Goal: Task Accomplishment & Management: Complete application form

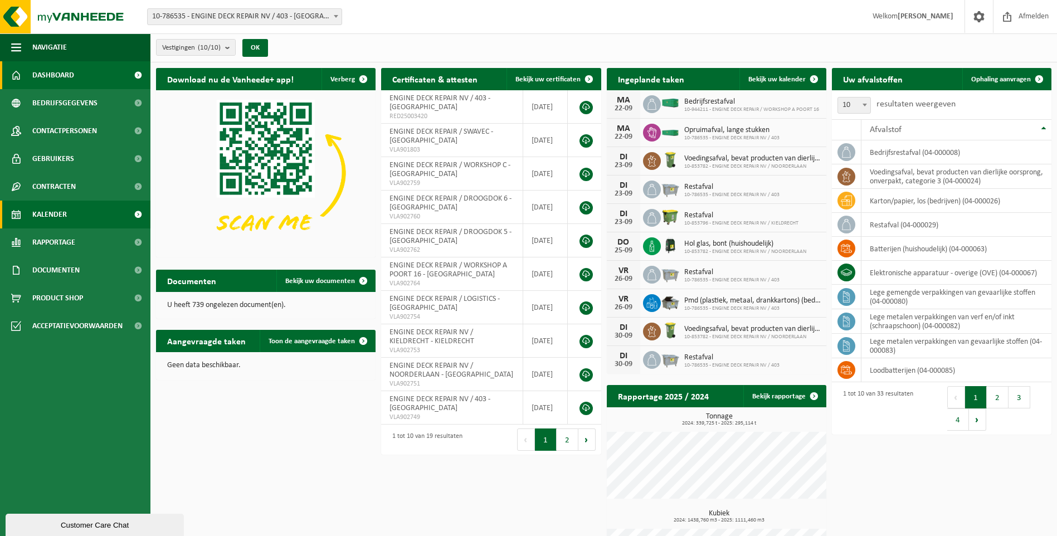
click at [56, 222] on span "Kalender" at bounding box center [49, 215] width 35 height 28
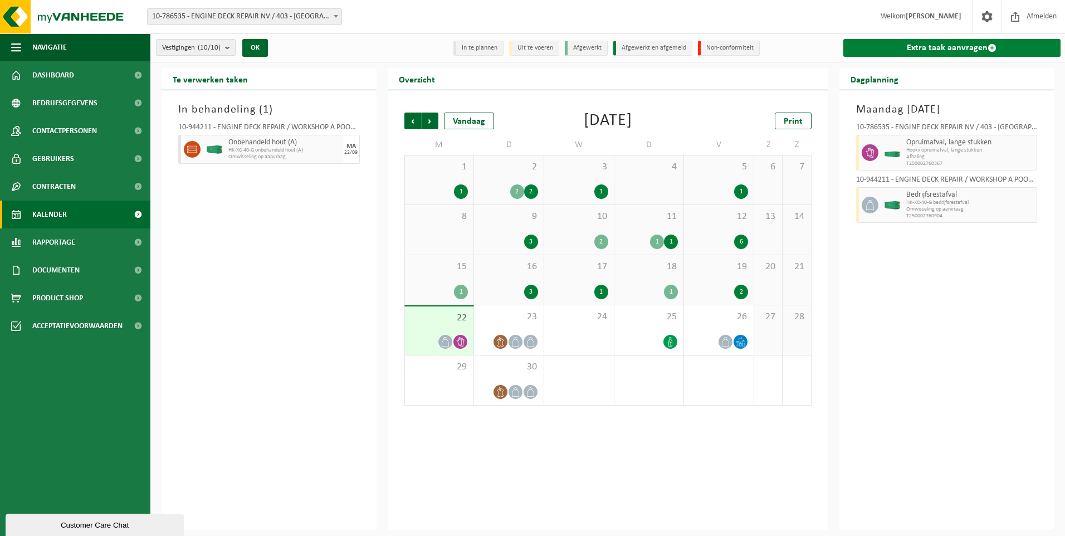
click at [1002, 48] on link "Extra taak aanvragen" at bounding box center [953, 48] width 218 height 18
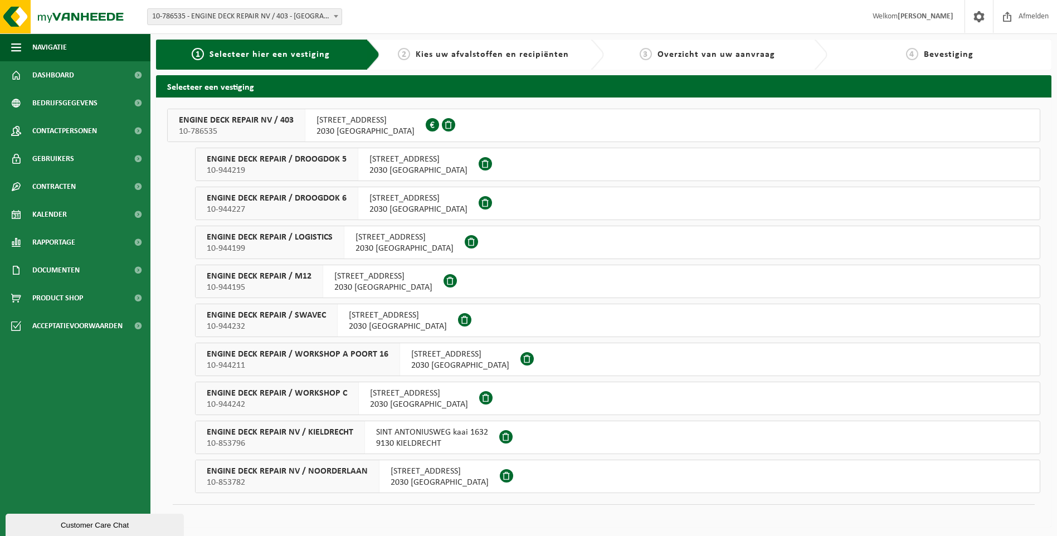
click at [352, 405] on div "ENGINE DECK REPAIR / WORKSHOP C 10-944242" at bounding box center [277, 398] width 163 height 32
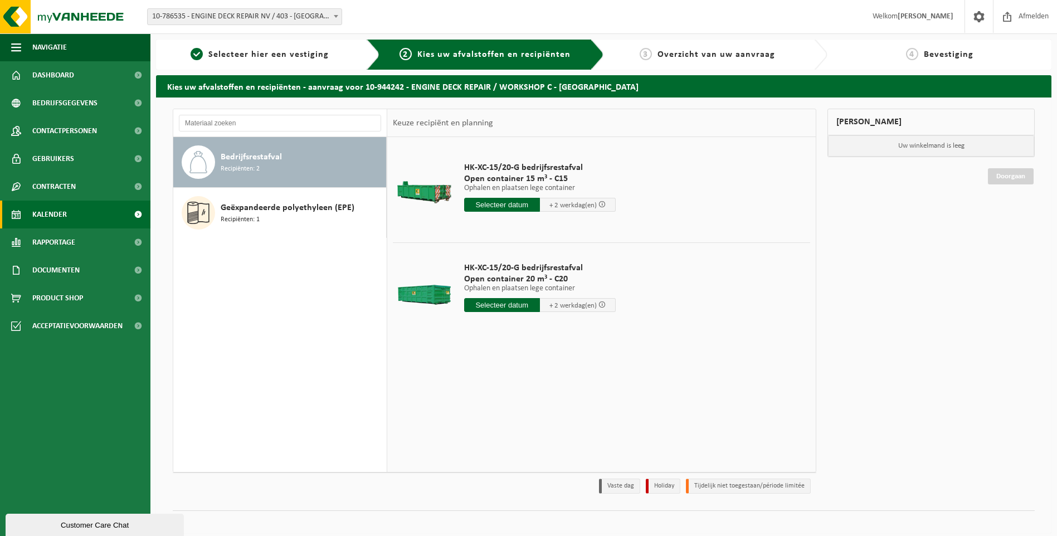
click at [65, 211] on span "Kalender" at bounding box center [49, 215] width 35 height 28
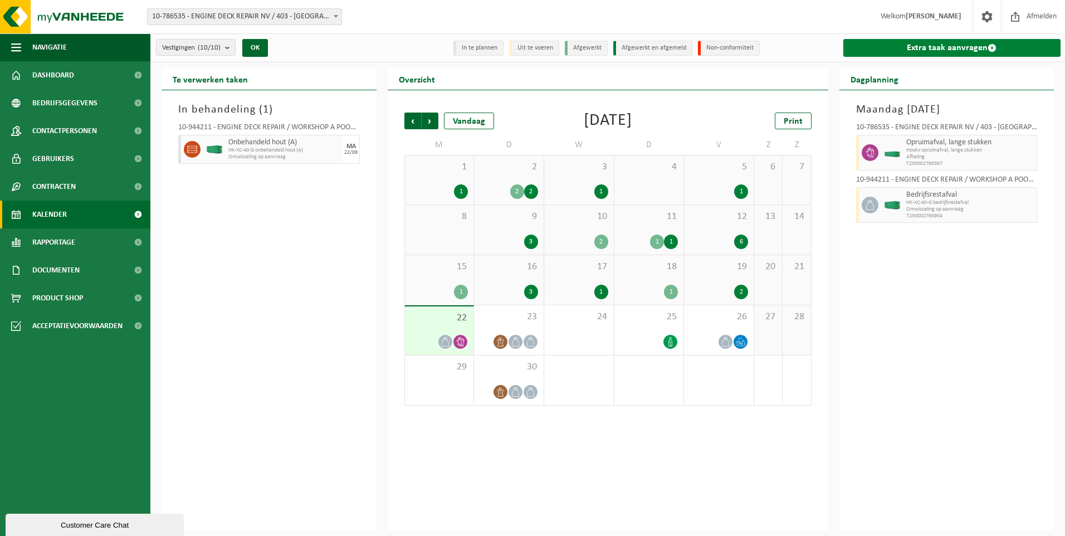
click at [983, 43] on link "Extra taak aanvragen" at bounding box center [953, 48] width 218 height 18
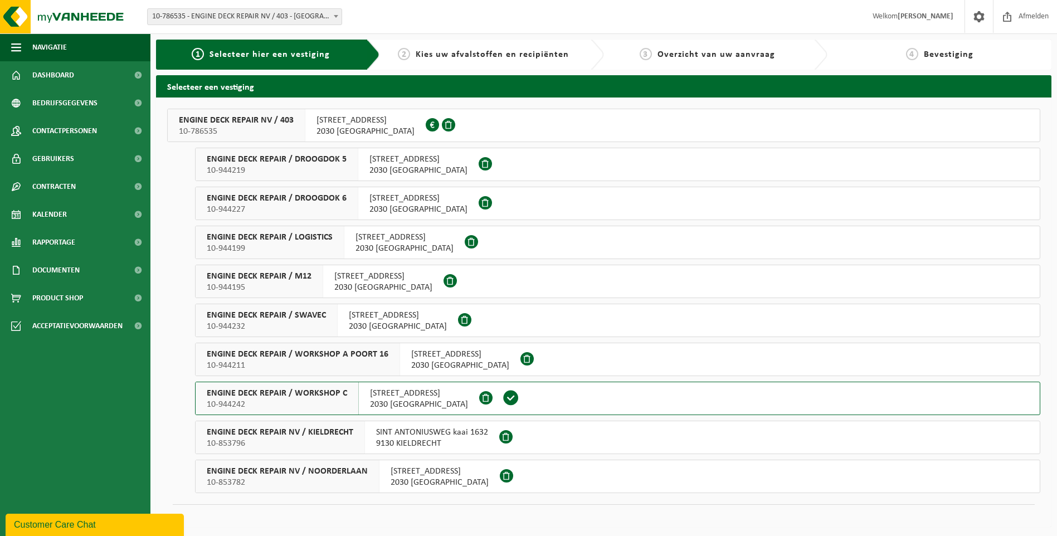
click at [282, 134] on span "10-786535" at bounding box center [236, 131] width 115 height 11
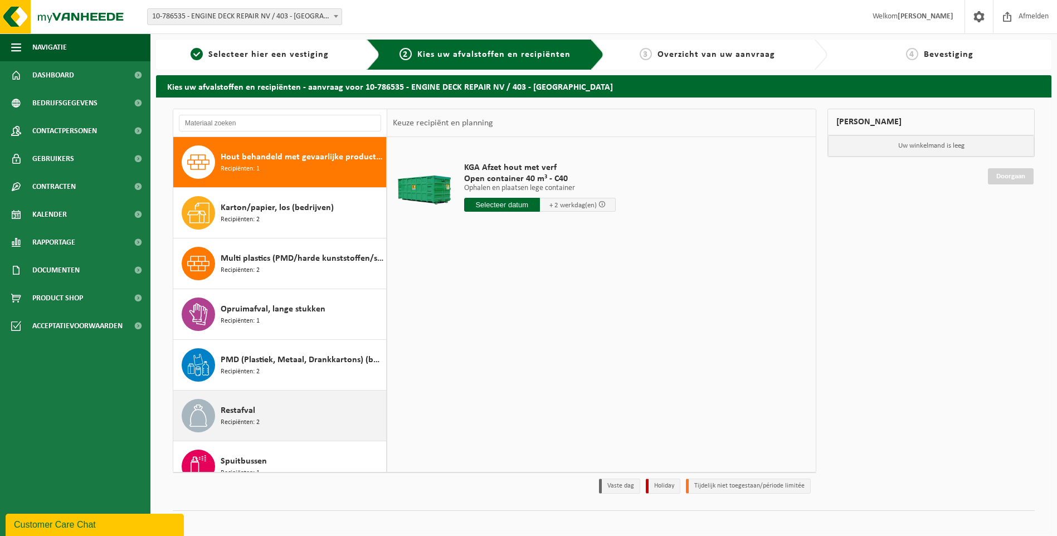
click at [251, 415] on span "Restafval" at bounding box center [238, 410] width 35 height 13
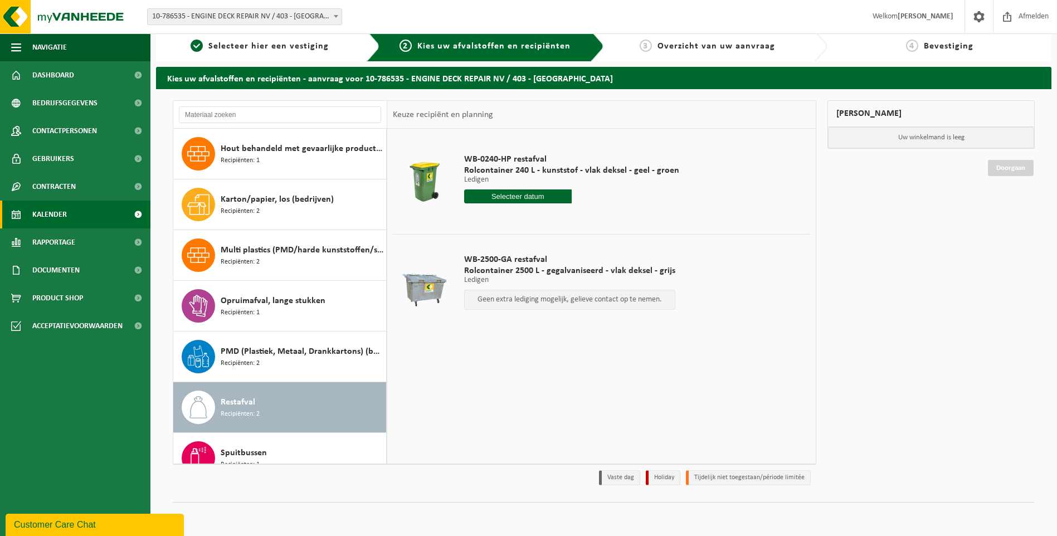
click at [64, 210] on span "Kalender" at bounding box center [49, 215] width 35 height 28
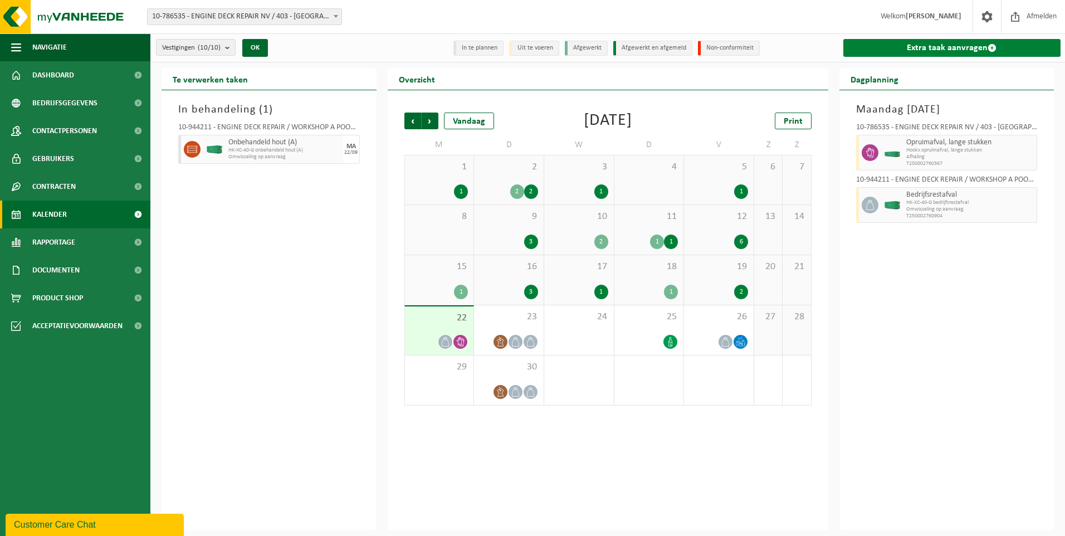
click at [974, 42] on link "Extra taak aanvragen" at bounding box center [953, 48] width 218 height 18
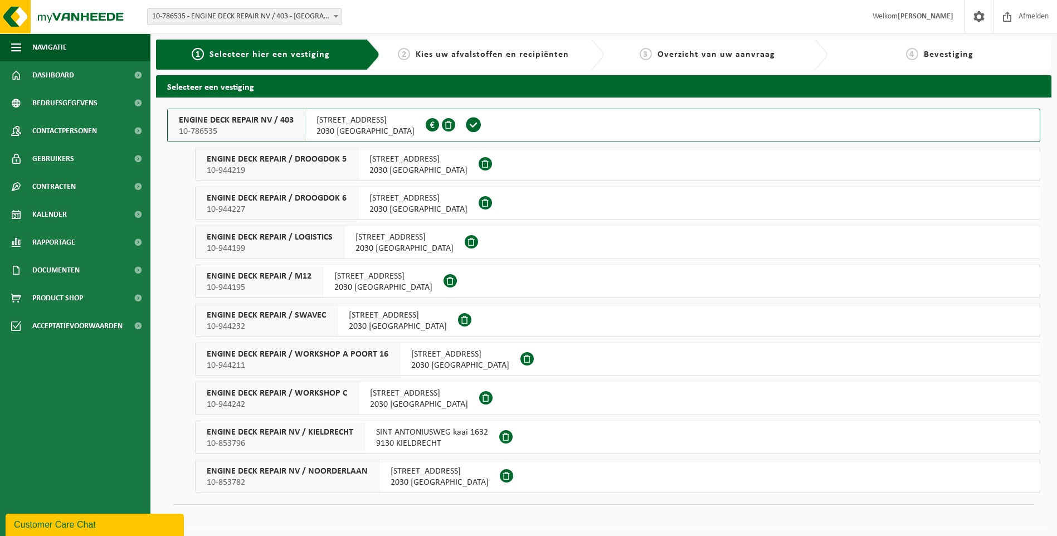
click at [369, 172] on span "2030 [GEOGRAPHIC_DATA]" at bounding box center [418, 170] width 98 height 11
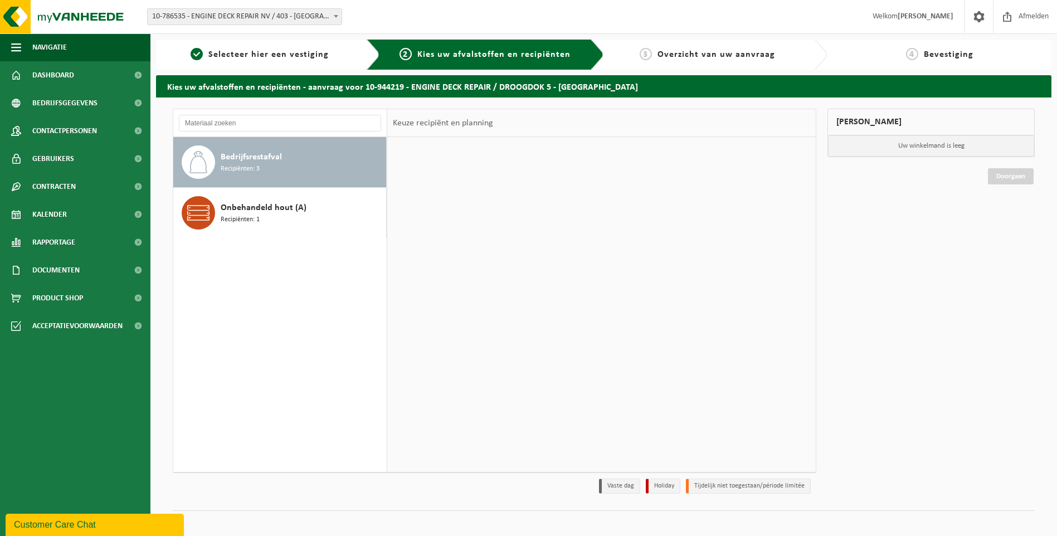
click at [250, 150] on span "Bedrijfsrestafval" at bounding box center [251, 156] width 61 height 13
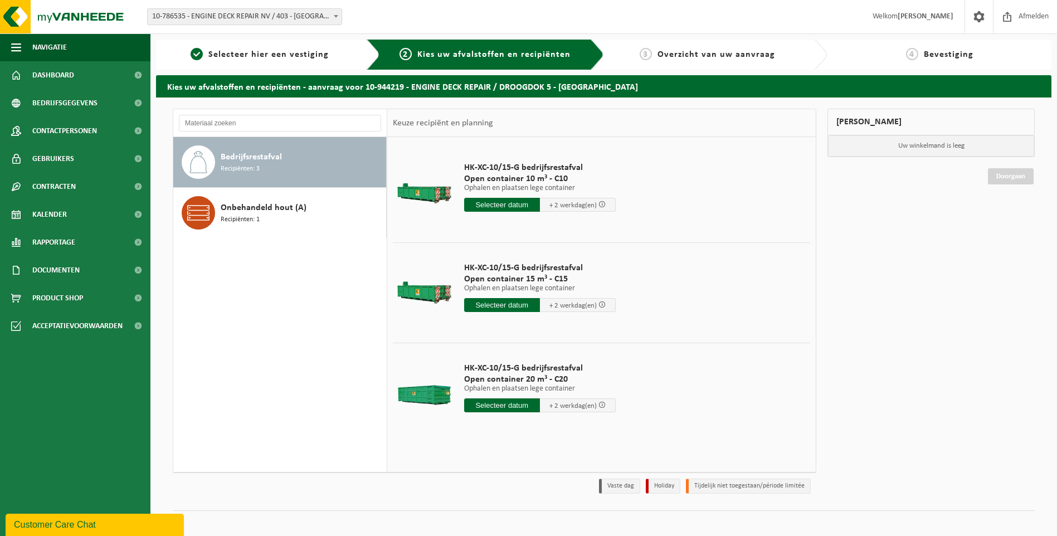
scroll to position [8, 0]
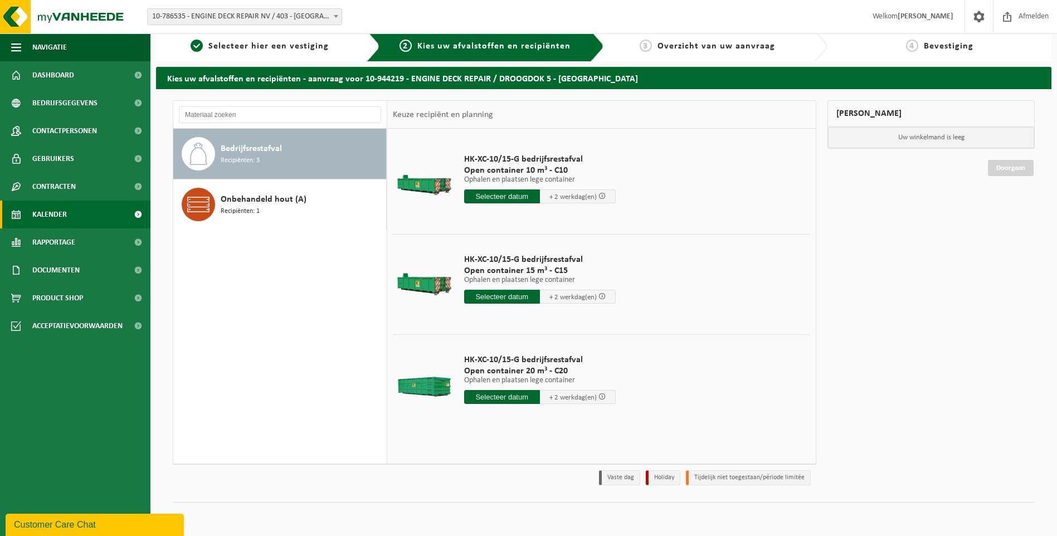
click at [61, 213] on span "Kalender" at bounding box center [49, 215] width 35 height 28
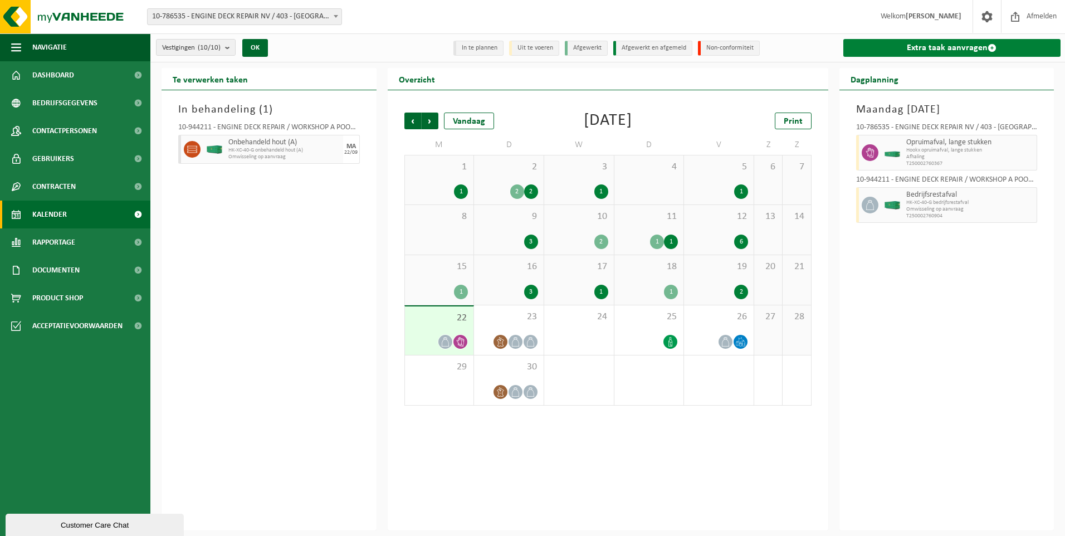
click at [1008, 46] on link "Extra taak aanvragen" at bounding box center [953, 48] width 218 height 18
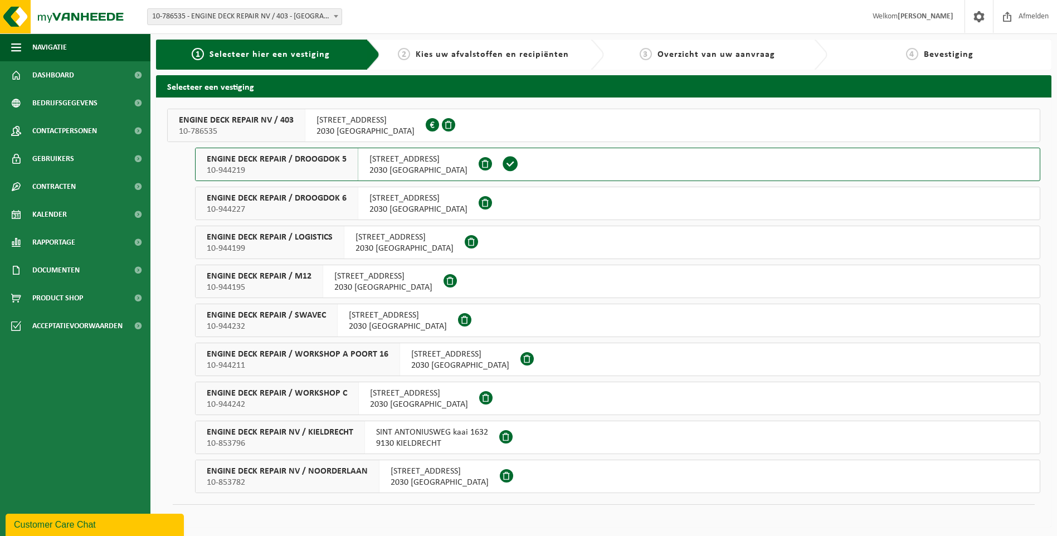
click at [359, 329] on span "2030 ANTWERPEN" at bounding box center [398, 326] width 98 height 11
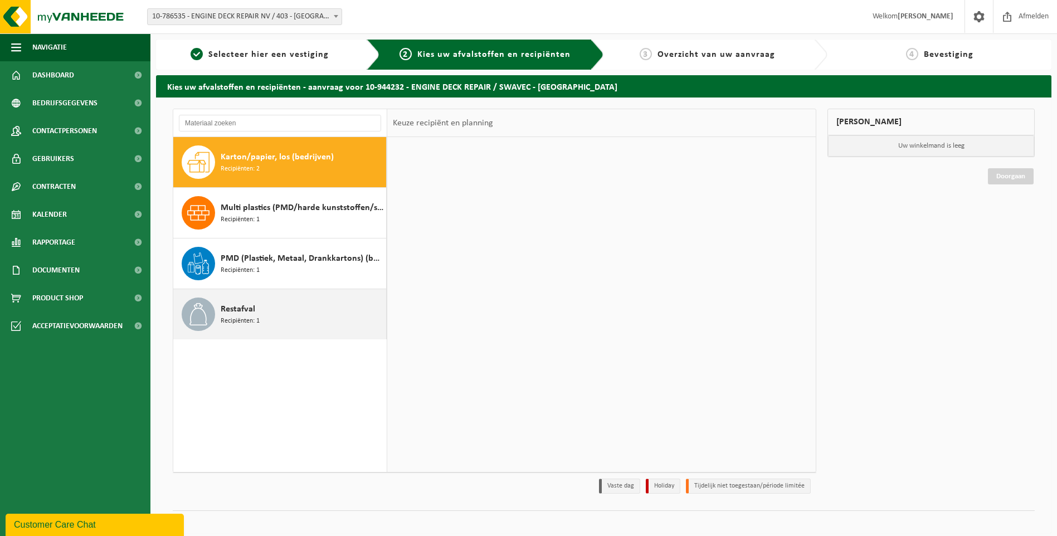
click at [310, 318] on div "Restafval Recipiënten: 1" at bounding box center [302, 314] width 163 height 33
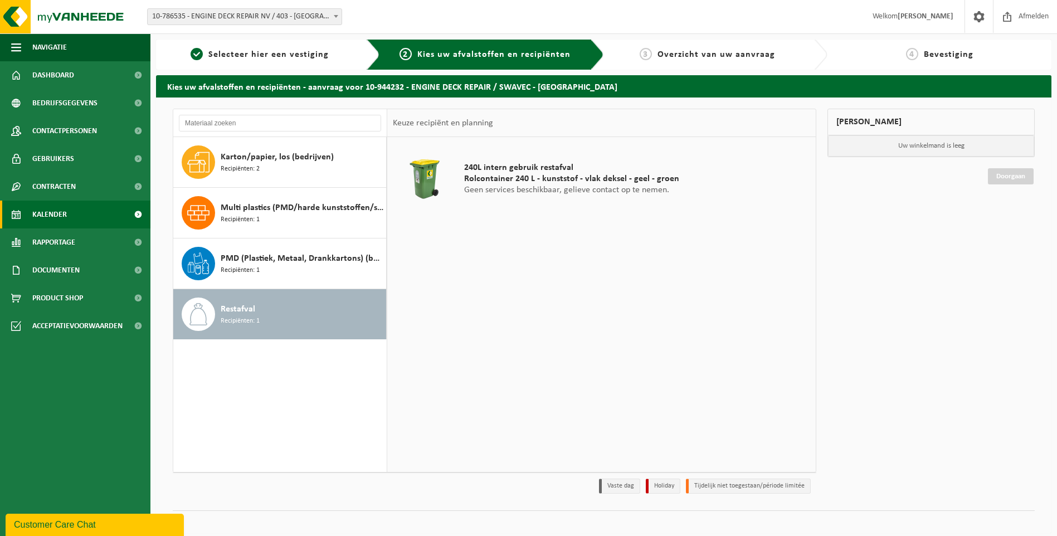
click at [58, 212] on span "Kalender" at bounding box center [49, 215] width 35 height 28
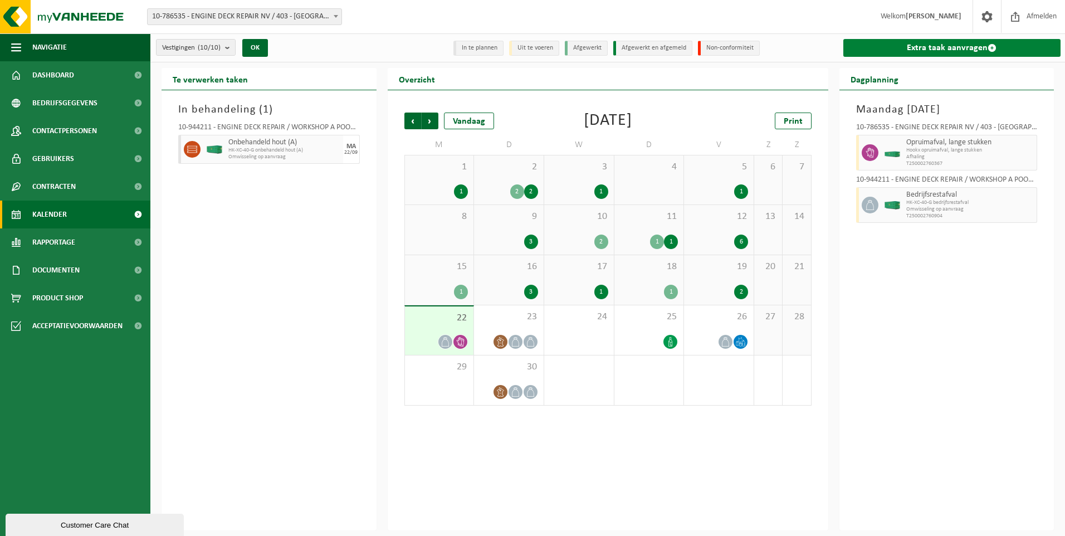
click at [946, 46] on link "Extra taak aanvragen" at bounding box center [953, 48] width 218 height 18
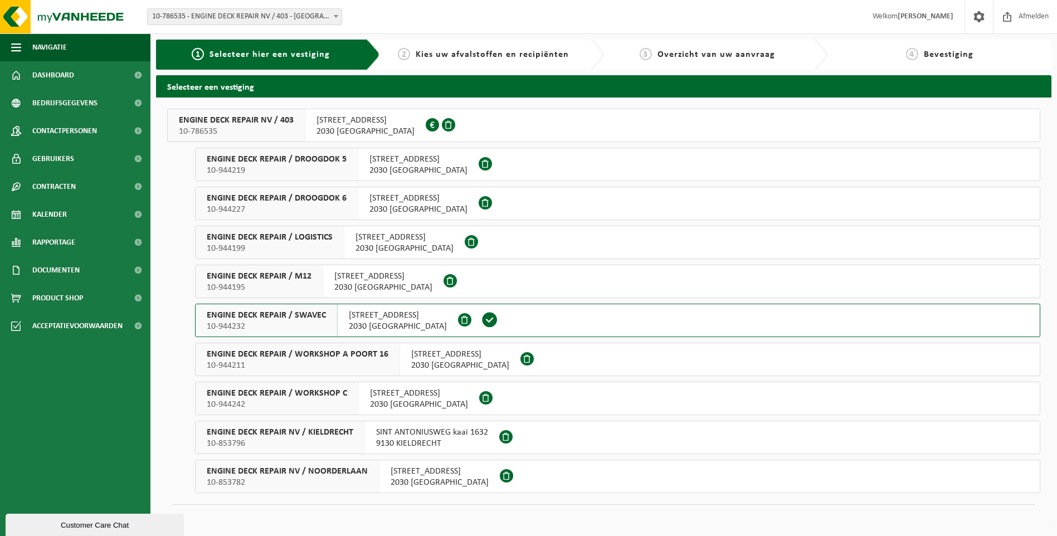
scroll to position [2, 0]
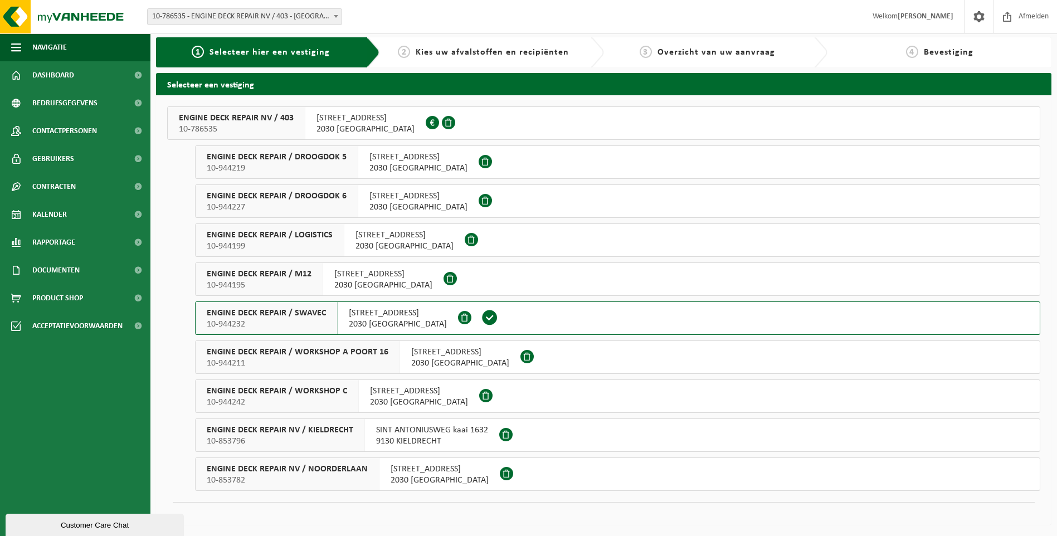
click at [377, 363] on span "10-944211" at bounding box center [298, 363] width 182 height 11
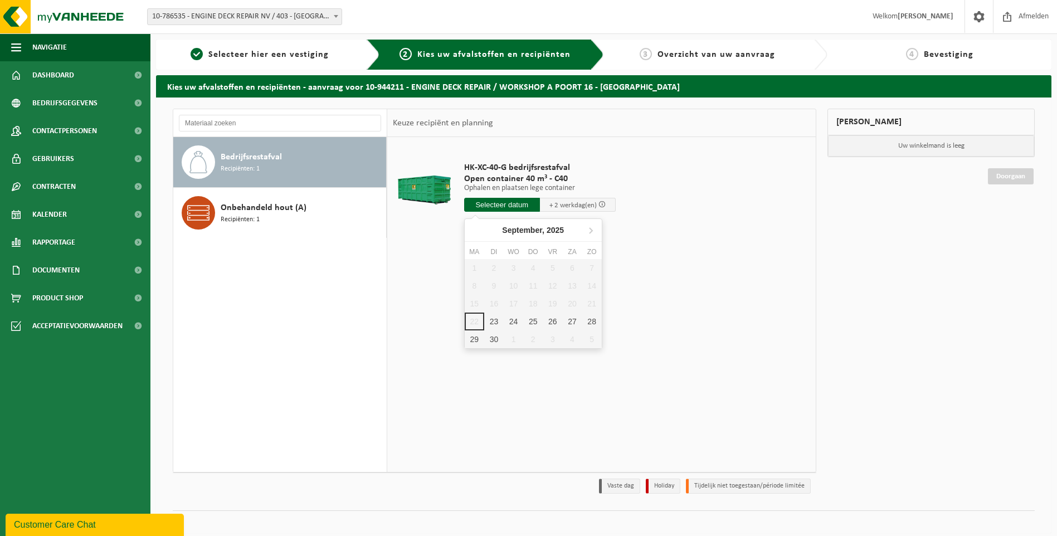
click at [509, 205] on input "text" at bounding box center [502, 205] width 76 height 14
click at [493, 323] on div "23" at bounding box center [494, 322] width 20 height 18
type input "Van [DATE]"
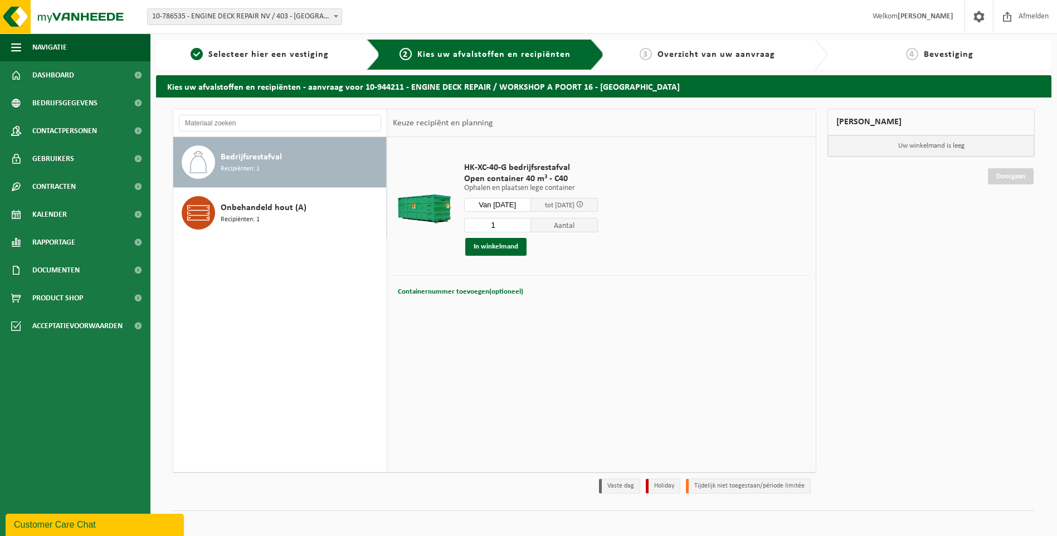
click at [484, 300] on div "Containernummer toevoegen(optioneel) Annuleren" at bounding box center [601, 291] width 417 height 33
click at [489, 292] on span "Containernummer toevoegen(optioneel)" at bounding box center [460, 291] width 125 height 7
click at [486, 288] on input "C40.035 - SIUATED AT WORKSHOP C" at bounding box center [538, 291] width 203 height 15
click at [614, 292] on input "C40.035 - SITUATED AT WORKSHOP C" at bounding box center [538, 291] width 203 height 15
type input "C40.035 - SITUATED AT WORKSHOP C !!"
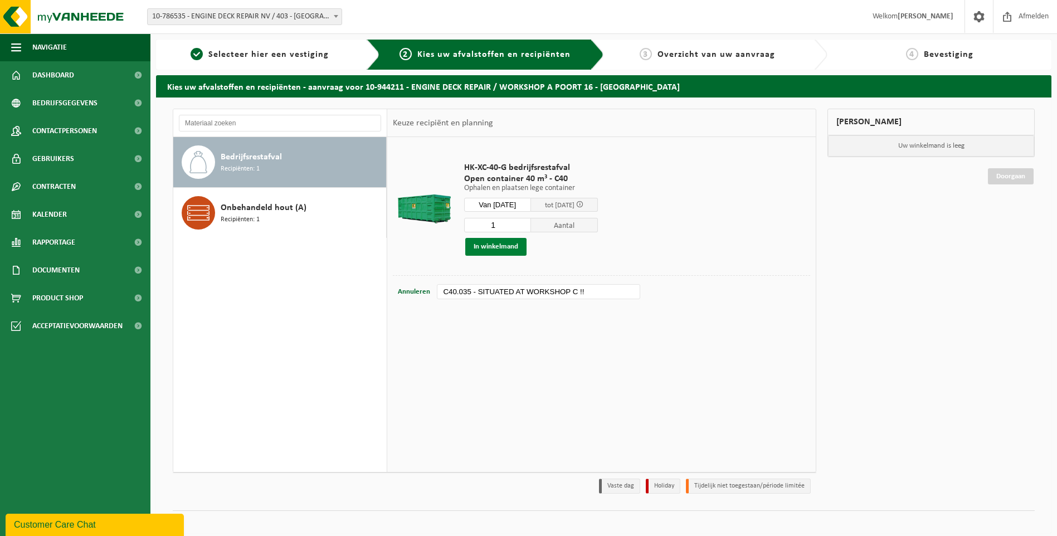
click at [504, 244] on button "In winkelmand" at bounding box center [495, 247] width 61 height 18
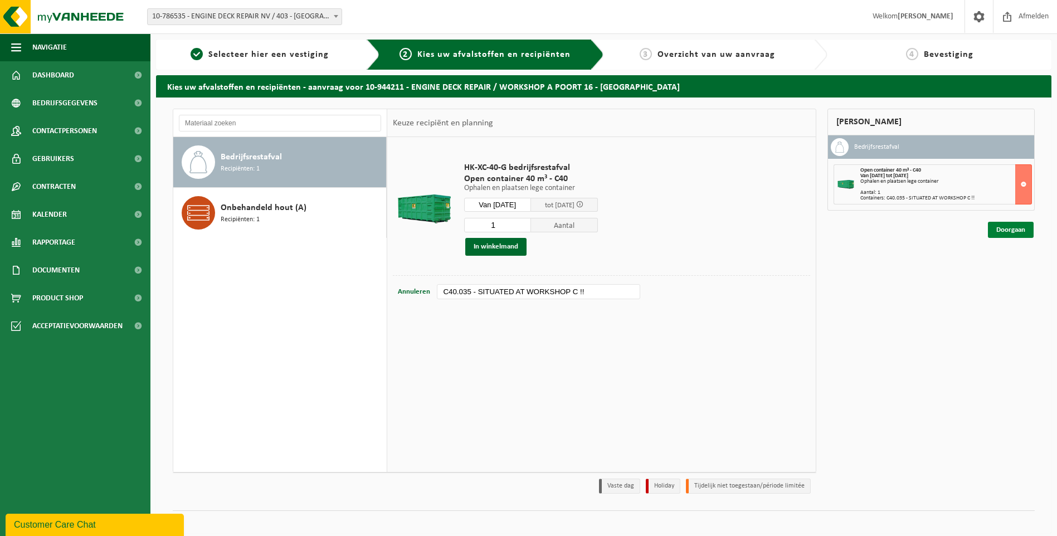
click at [1005, 225] on link "Doorgaan" at bounding box center [1011, 230] width 46 height 16
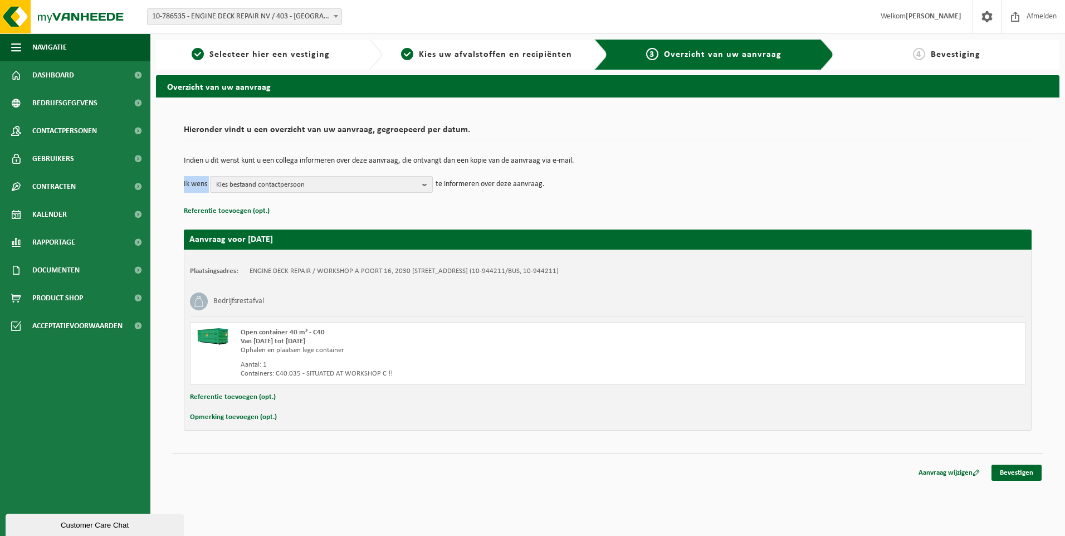
click at [318, 192] on div "Indien u dit wenst kunt u een collega informeren over deze aanvraag, die ontvan…" at bounding box center [608, 175] width 848 height 58
drag, startPoint x: 318, startPoint y: 192, endPoint x: 326, endPoint y: 183, distance: 12.2
click at [326, 183] on span "Kies bestaand contactpersoon" at bounding box center [317, 185] width 202 height 17
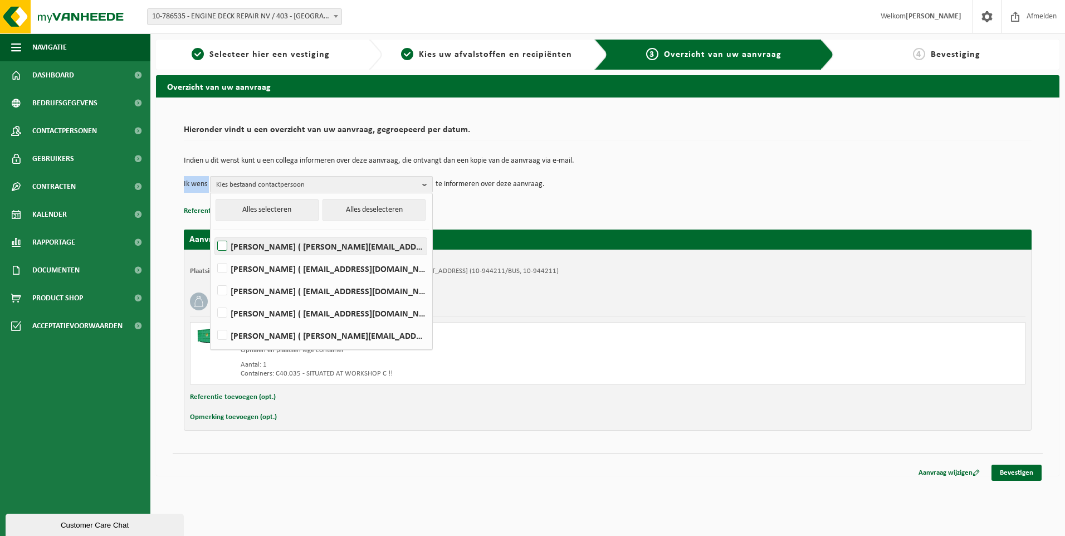
click at [274, 247] on label "[PERSON_NAME] ( [PERSON_NAME][EMAIL_ADDRESS][PERSON_NAME][DOMAIN_NAME] )" at bounding box center [321, 246] width 212 height 17
click at [213, 232] on input "[PERSON_NAME] ( [PERSON_NAME][EMAIL_ADDRESS][PERSON_NAME][DOMAIN_NAME] )" at bounding box center [213, 232] width 1 height 1
checkbox input "true"
click at [273, 270] on label "[PERSON_NAME] ( [EMAIL_ADDRESS][DOMAIN_NAME] )" at bounding box center [321, 268] width 212 height 17
click at [213, 255] on input "[PERSON_NAME] ( [EMAIL_ADDRESS][DOMAIN_NAME] )" at bounding box center [213, 254] width 1 height 1
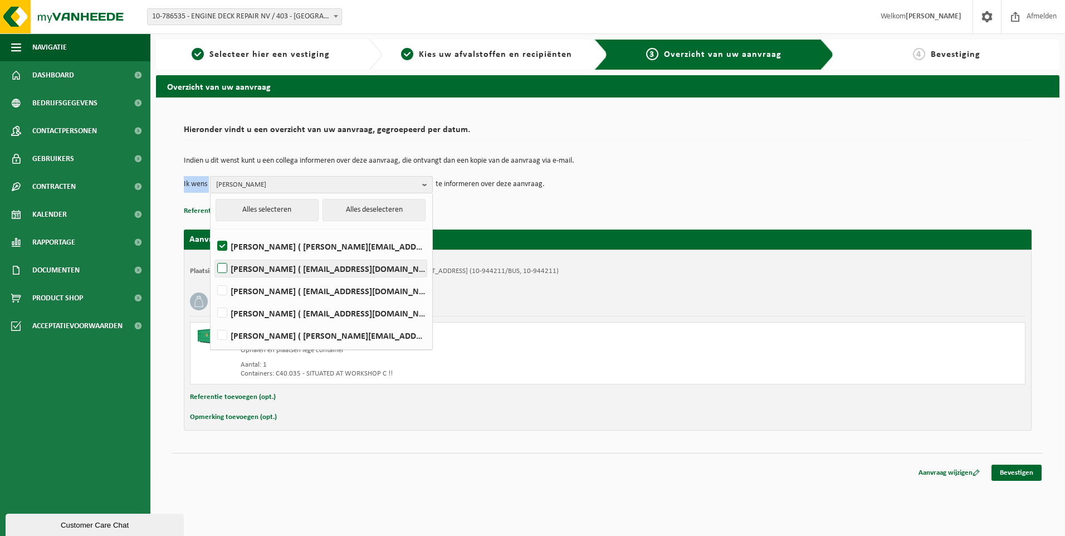
checkbox input "true"
click at [272, 290] on label "[PERSON_NAME] ( [EMAIL_ADDRESS][DOMAIN_NAME] )" at bounding box center [321, 291] width 212 height 17
click at [213, 277] on input "[PERSON_NAME] ( [EMAIL_ADDRESS][DOMAIN_NAME] )" at bounding box center [213, 276] width 1 height 1
checkbox input "true"
click at [649, 203] on div "Indien u dit wenst kunt u een collega informeren over deze aanvraag, die ontvan…" at bounding box center [608, 175] width 848 height 58
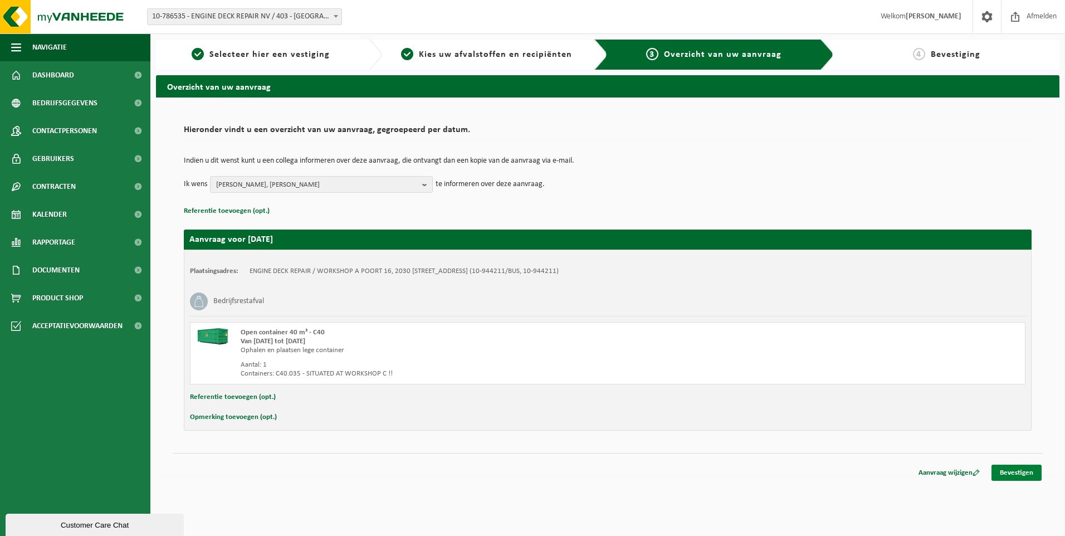
click at [1014, 468] on link "Bevestigen" at bounding box center [1017, 473] width 50 height 16
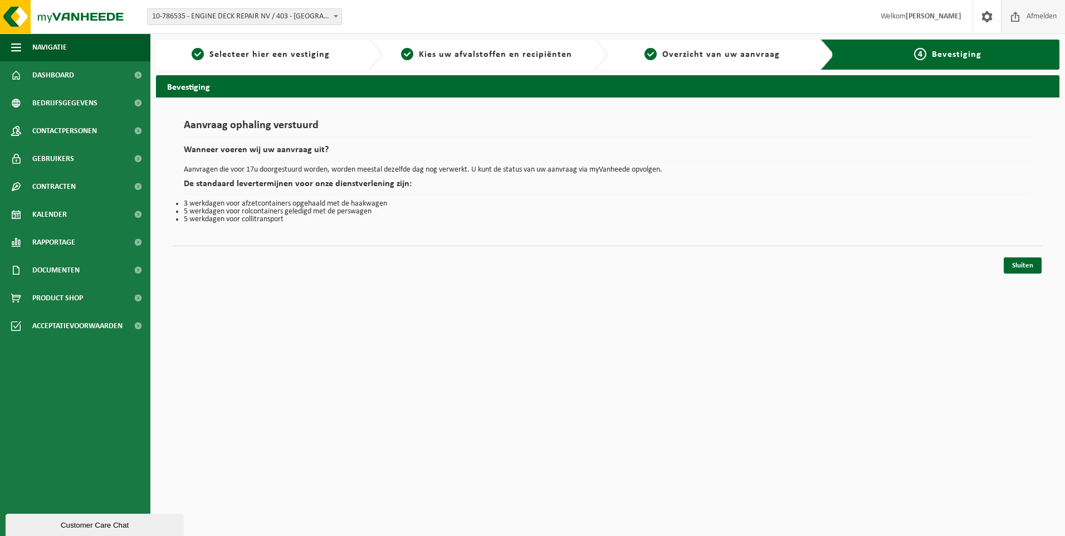
click at [1021, 20] on span at bounding box center [1015, 16] width 17 height 33
